Goal: Entertainment & Leisure: Consume media (video, audio)

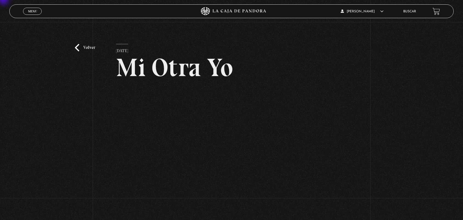
scroll to position [60, 0]
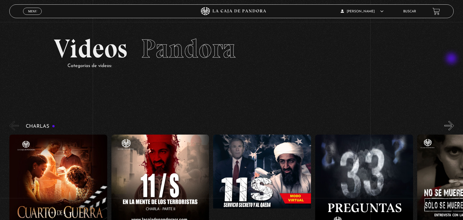
scroll to position [974, 0]
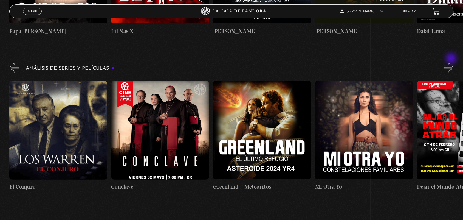
click at [452, 63] on button "»" at bounding box center [449, 68] width 10 height 10
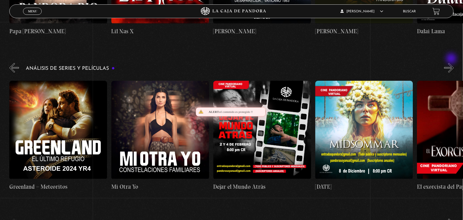
drag, startPoint x: 0, startPoint y: 0, endPoint x: 452, endPoint y: 59, distance: 455.8
click at [452, 63] on button "»" at bounding box center [449, 68] width 10 height 10
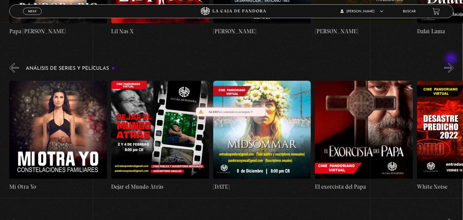
click at [452, 63] on button "»" at bounding box center [449, 68] width 10 height 10
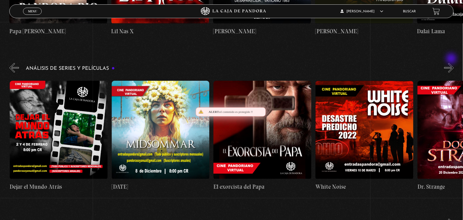
click at [452, 63] on button "»" at bounding box center [449, 68] width 10 height 10
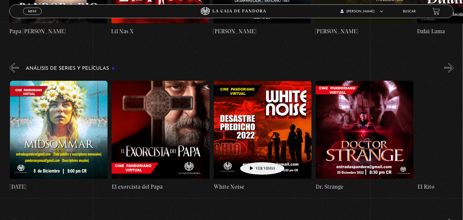
scroll to position [0, 510]
click at [254, 154] on figure at bounding box center [262, 130] width 98 height 99
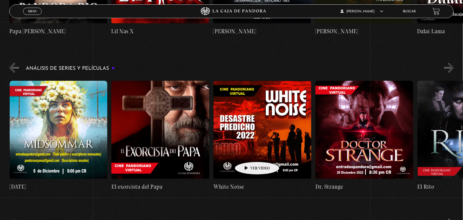
click at [248, 152] on figure at bounding box center [262, 130] width 98 height 99
click at [247, 152] on figure at bounding box center [262, 130] width 98 height 99
